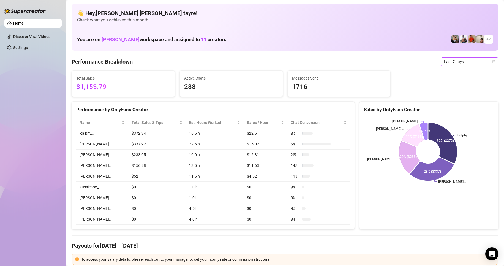
click at [457, 65] on span "Last 7 days" at bounding box center [469, 62] width 51 height 8
drag, startPoint x: 451, startPoint y: 108, endPoint x: 271, endPoint y: 109, distance: 180.1
click at [451, 108] on div "Custom date" at bounding box center [465, 108] width 49 height 6
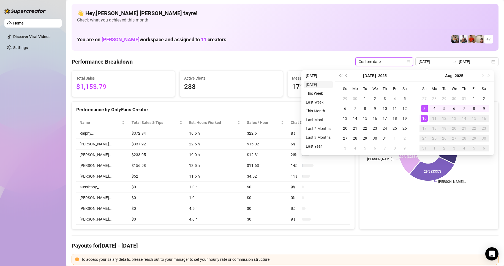
type input "[DATE]"
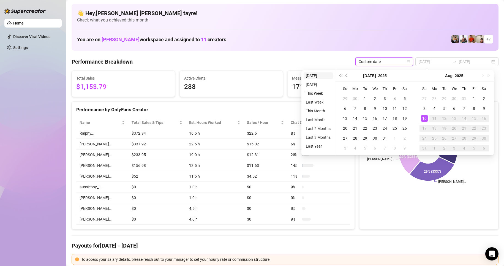
click at [320, 76] on li "[DATE]" at bounding box center [318, 75] width 29 height 7
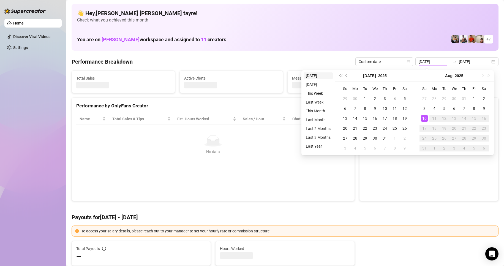
type input "[DATE]"
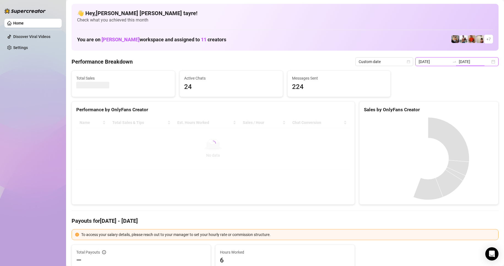
click at [469, 61] on input "[DATE]" at bounding box center [474, 62] width 31 height 6
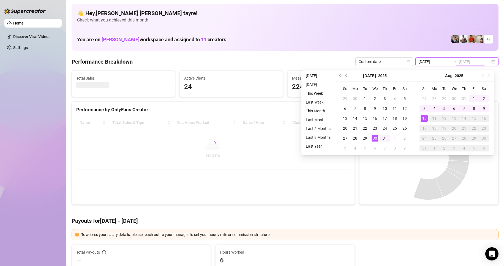
type input "[DATE]"
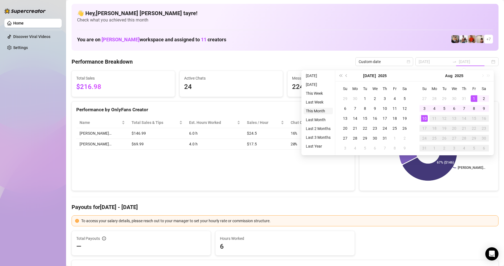
click at [315, 109] on li "This Month" at bounding box center [318, 111] width 29 height 7
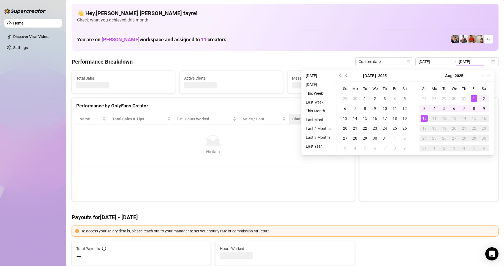
type input "[DATE]"
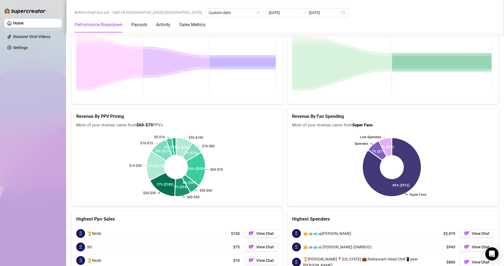
scroll to position [900, 0]
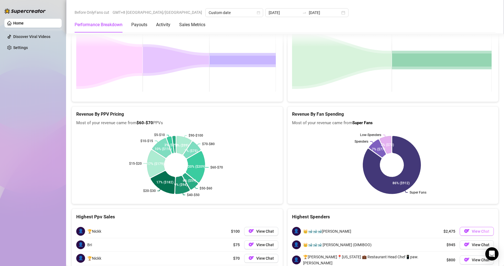
click at [465, 228] on img "button" at bounding box center [467, 231] width 6 height 6
